Goal: Task Accomplishment & Management: Manage account settings

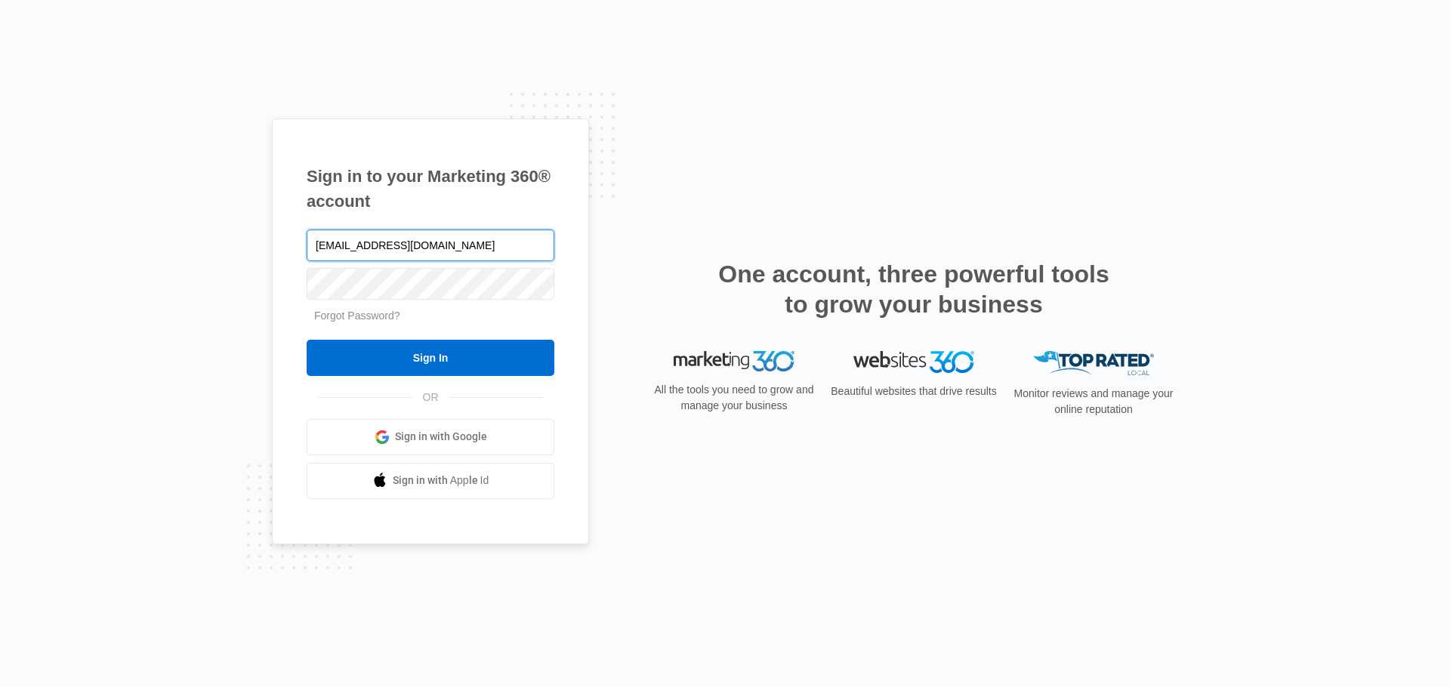
type input "[EMAIL_ADDRESS][DOMAIN_NAME]"
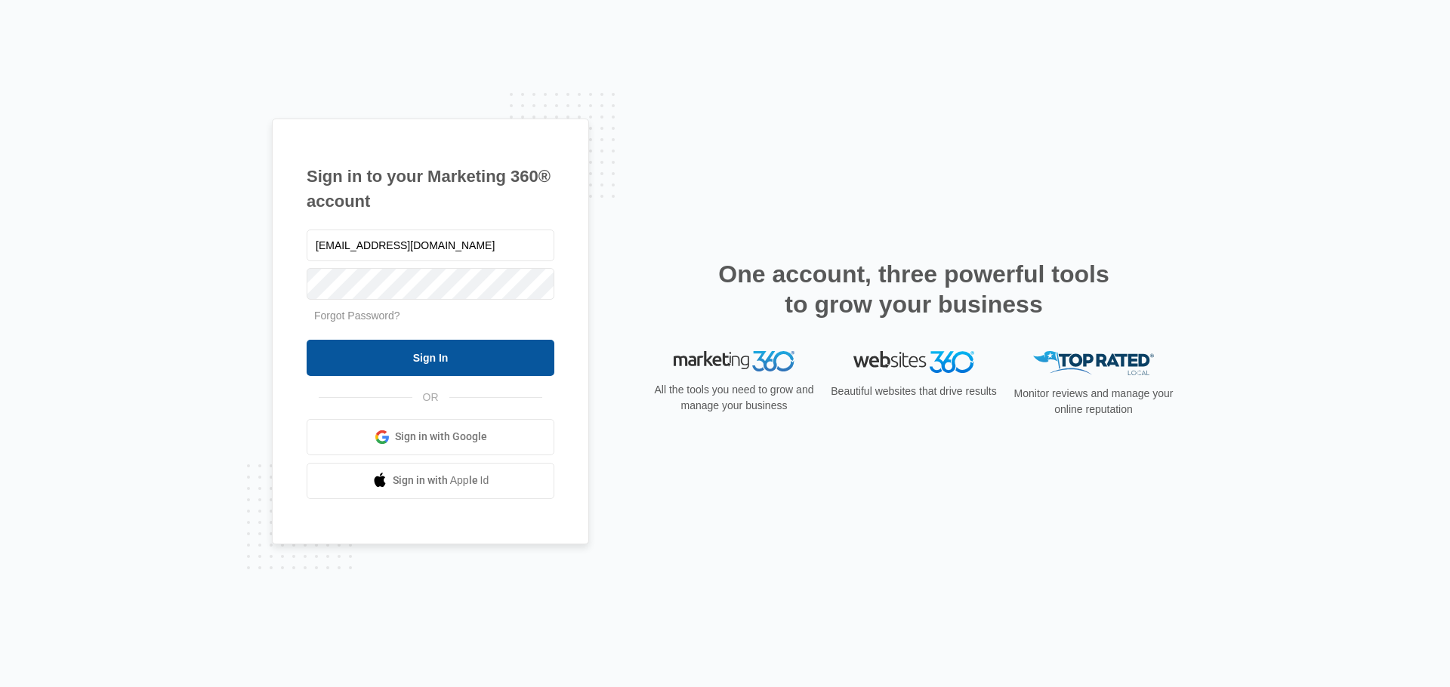
click at [462, 359] on input "Sign In" at bounding box center [431, 358] width 248 height 36
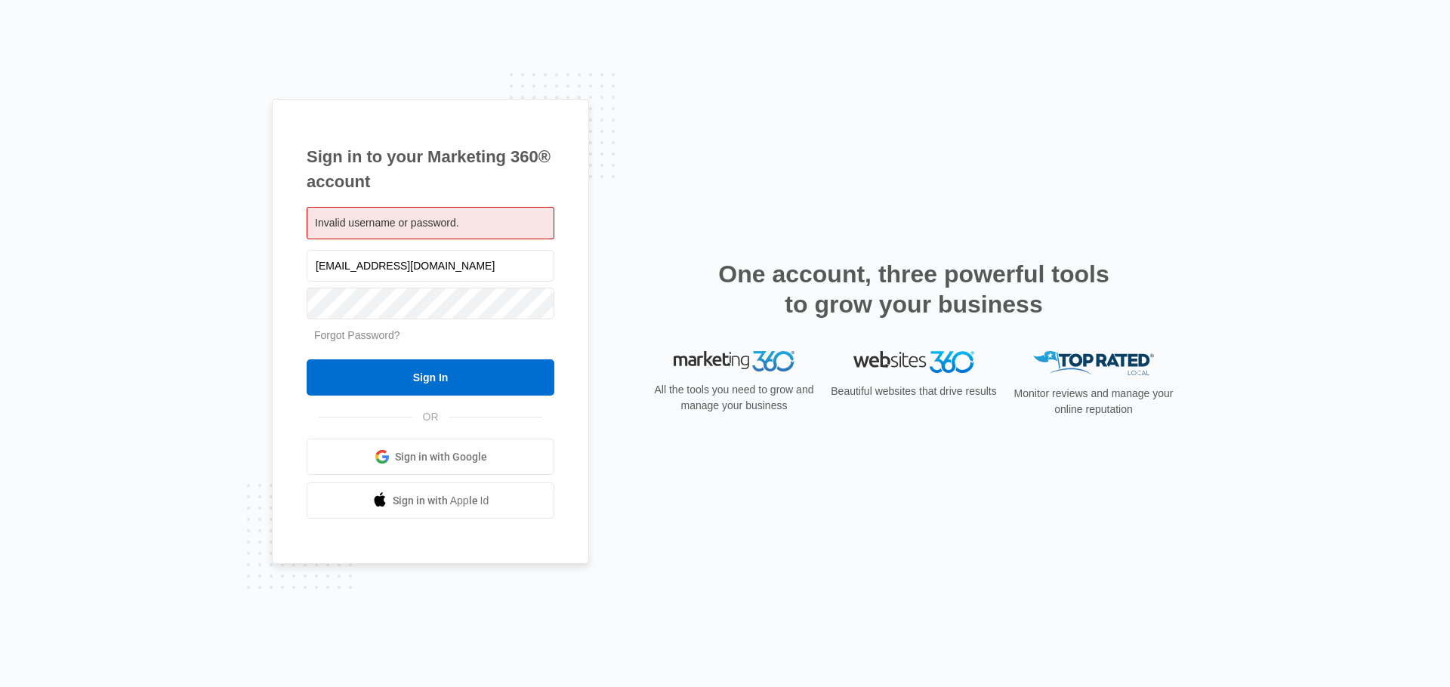
click at [322, 337] on link "Forgot Password?" at bounding box center [357, 335] width 86 height 12
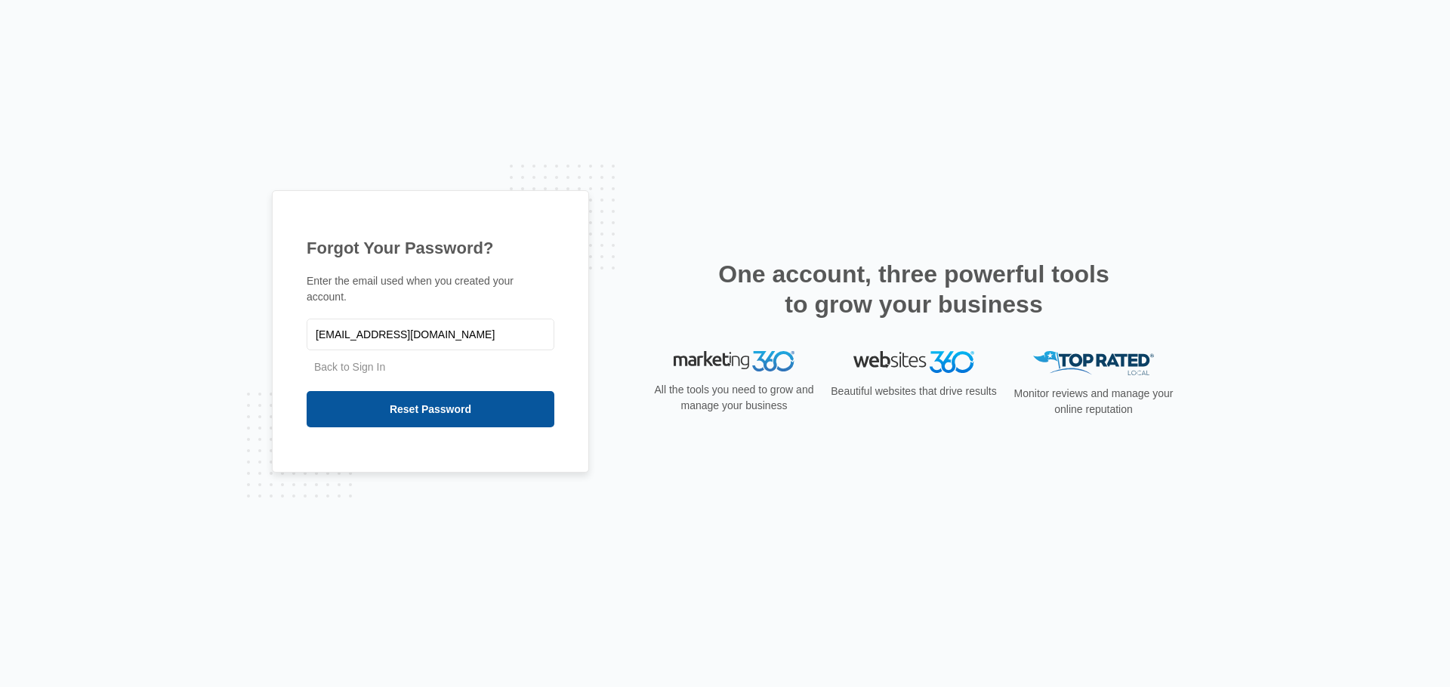
type input "[EMAIL_ADDRESS][DOMAIN_NAME]"
click at [409, 413] on input "Reset Password" at bounding box center [431, 409] width 248 height 36
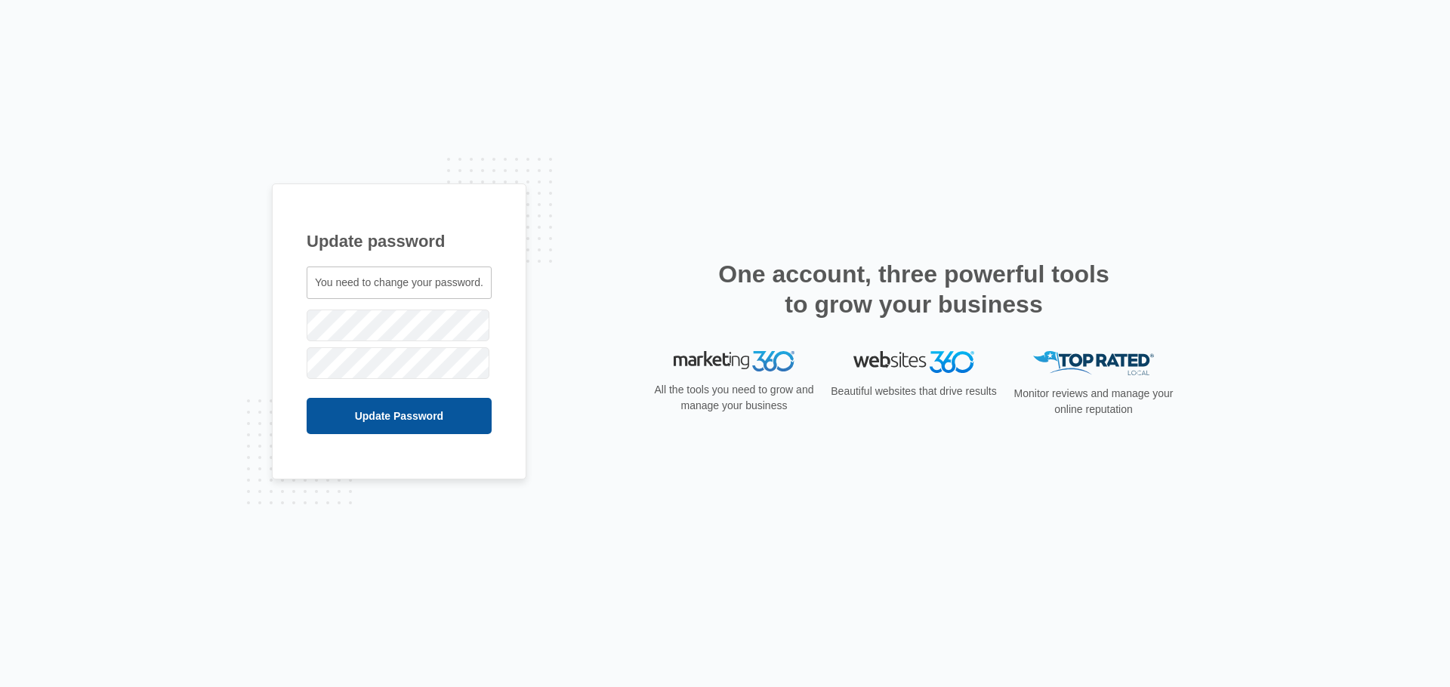
click at [367, 406] on input "Update Password" at bounding box center [399, 416] width 185 height 36
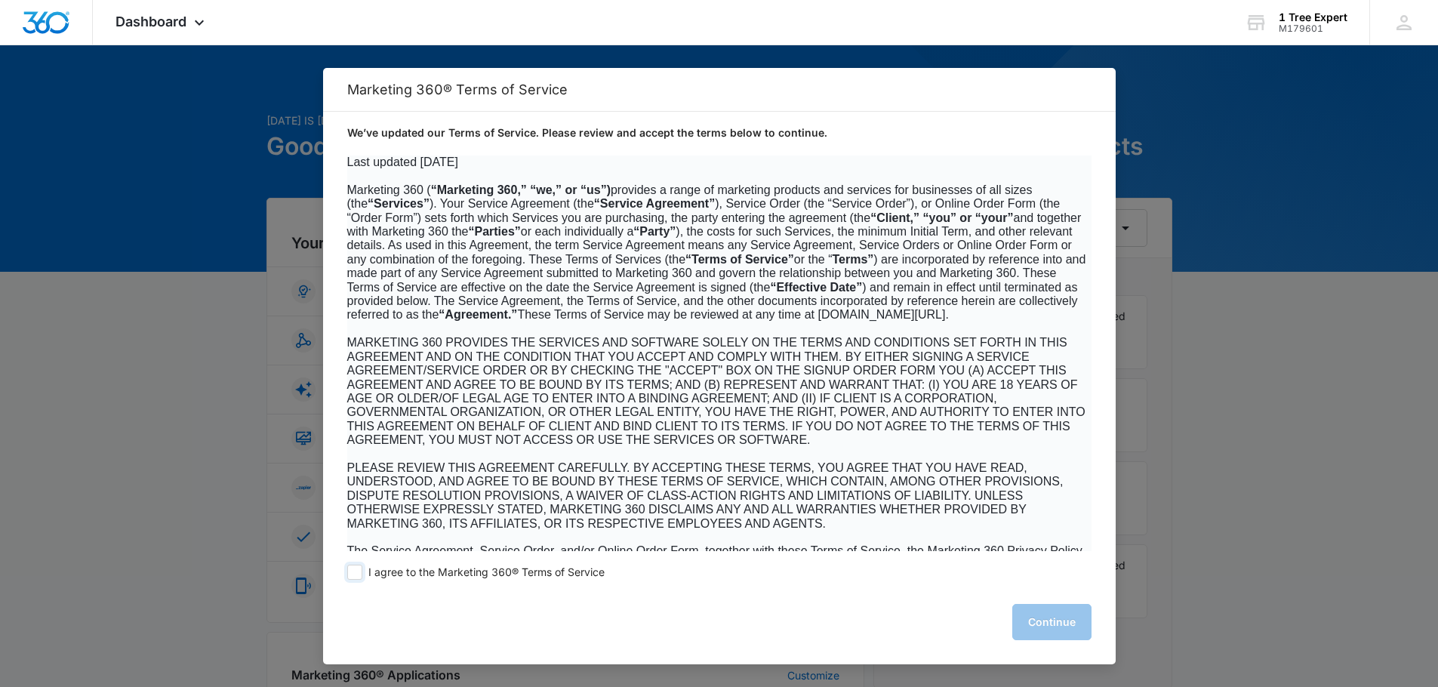
click at [359, 572] on span at bounding box center [354, 572] width 15 height 15
click at [359, 572] on input "I agree to the Marketing 360® Terms of Service" at bounding box center [354, 572] width 15 height 15
checkbox input "true"
click at [1069, 608] on button "Continue" at bounding box center [1051, 622] width 79 height 36
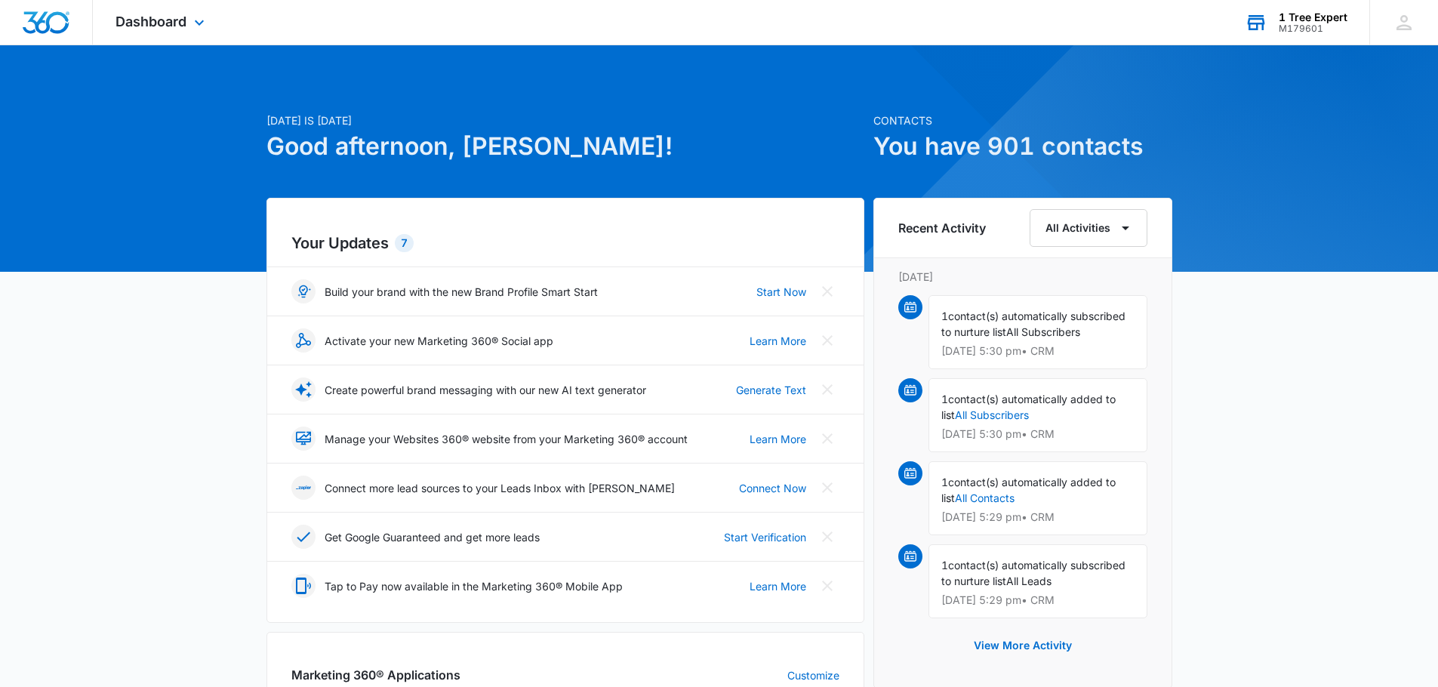
click at [1293, 35] on div "1 Tree Expert M179601 Your Accounts View All" at bounding box center [1295, 22] width 147 height 45
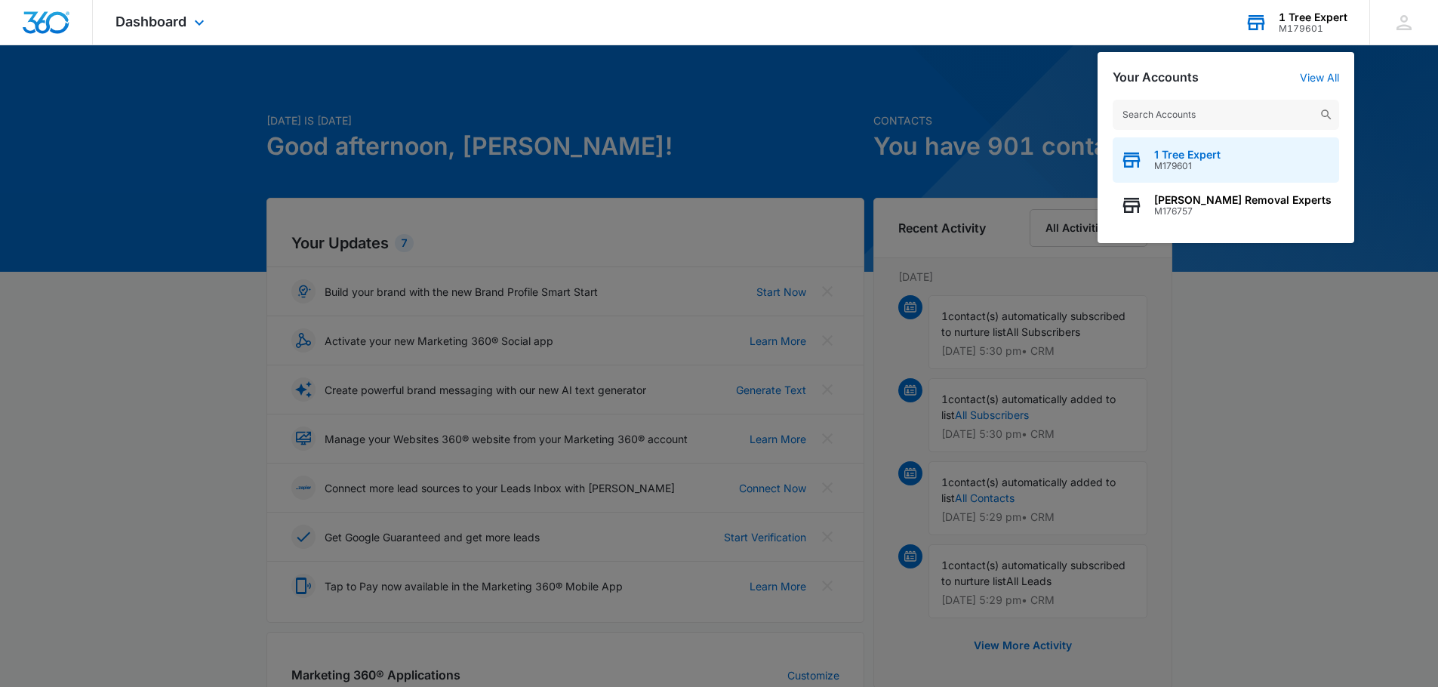
click at [1174, 153] on span "1 Tree Expert" at bounding box center [1187, 155] width 66 height 12
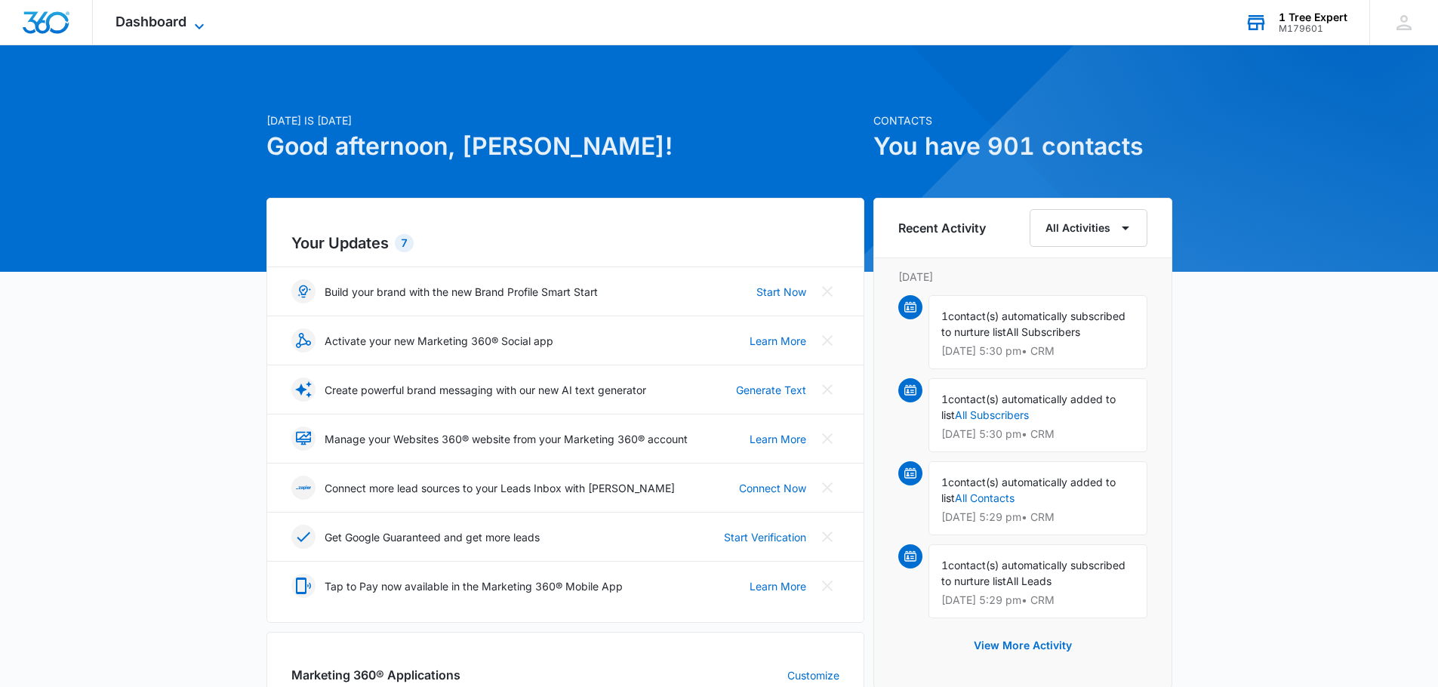
click at [171, 26] on span "Dashboard" at bounding box center [151, 22] width 71 height 16
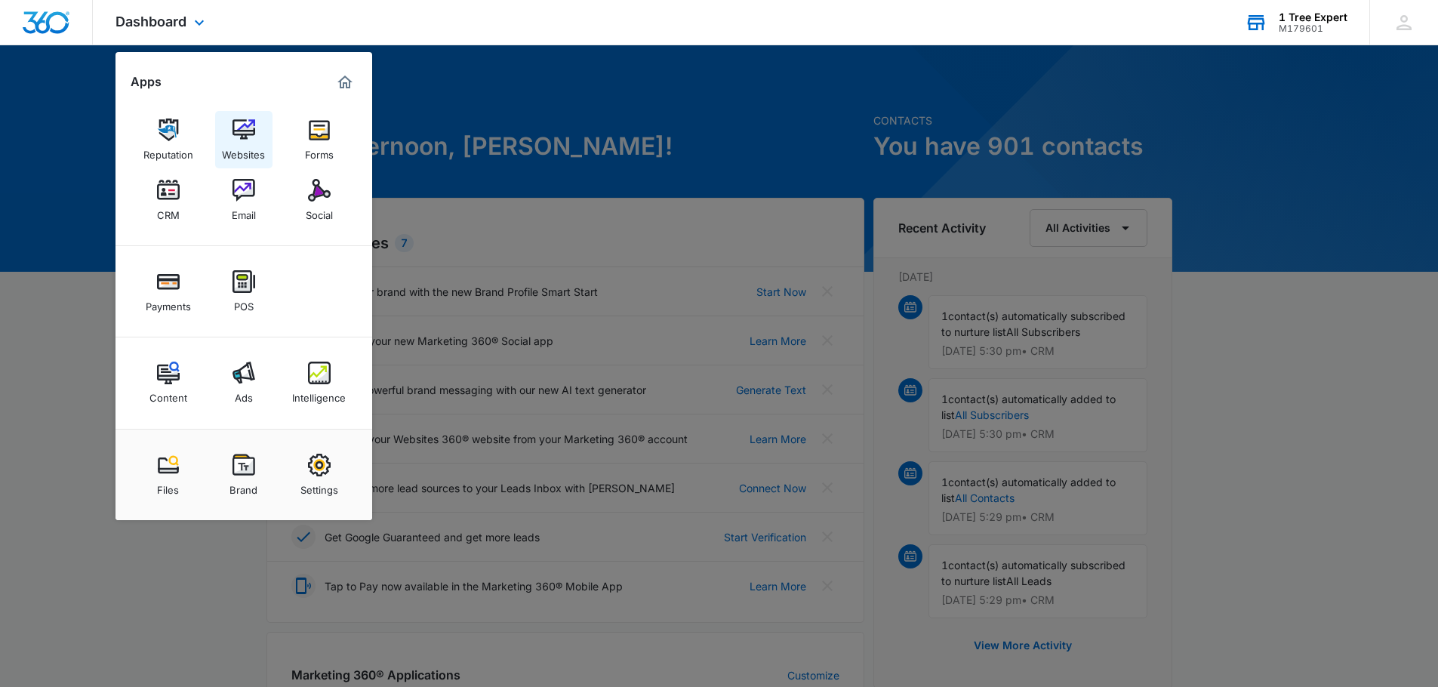
click at [248, 137] on img at bounding box center [244, 130] width 23 height 23
